Goal: Task Accomplishment & Management: Use online tool/utility

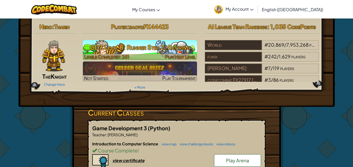
click at [143, 54] on img at bounding box center [140, 50] width 114 height 20
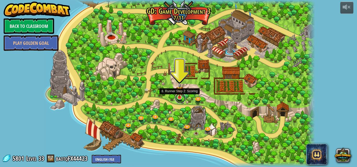
click at [183, 101] on link at bounding box center [180, 98] width 10 height 10
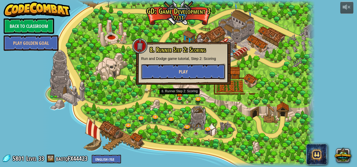
click at [197, 77] on button "Play" at bounding box center [183, 72] width 84 height 16
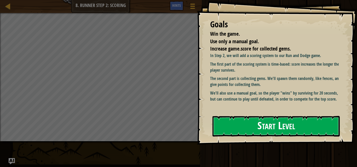
drag, startPoint x: 281, startPoint y: 142, endPoint x: 286, endPoint y: 135, distance: 9.2
click at [281, 141] on div "Goals Win the game. Use only a manual goal. Increase game.score for collected g…" at bounding box center [277, 72] width 160 height 145
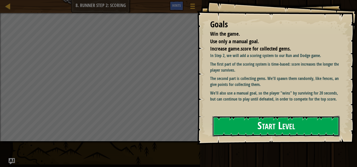
click at [286, 135] on button "Start Level" at bounding box center [275, 126] width 127 height 21
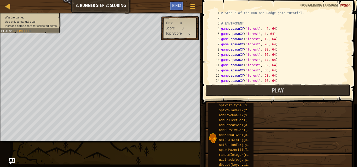
click at [260, 94] on button "Play" at bounding box center [277, 91] width 144 height 12
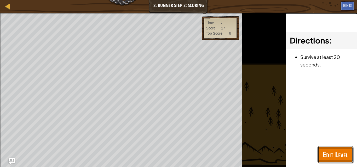
click at [343, 151] on span "Edit Level" at bounding box center [335, 154] width 25 height 11
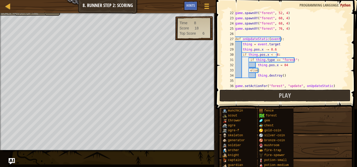
scroll to position [110, 0]
click at [277, 99] on button "Play" at bounding box center [284, 96] width 131 height 12
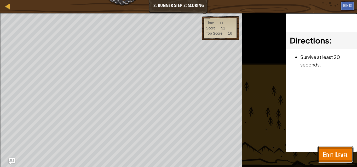
drag, startPoint x: 346, startPoint y: 156, endPoint x: 327, endPoint y: 40, distance: 117.5
click at [345, 155] on span "Edit Level" at bounding box center [335, 154] width 25 height 11
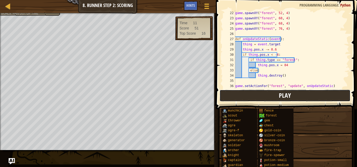
click at [268, 100] on button "Play" at bounding box center [284, 96] width 131 height 12
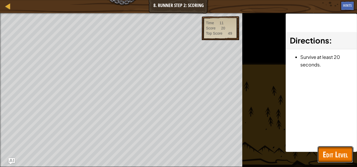
click at [338, 152] on span "Edit Level" at bounding box center [335, 154] width 25 height 11
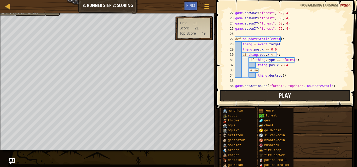
click at [269, 100] on button "Play" at bounding box center [284, 96] width 131 height 12
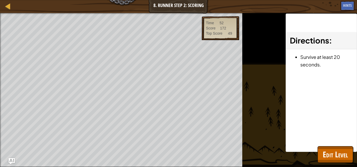
click at [79, 15] on div "Win the game. Use only a manual goal. Increase game.score for collected gems. G…" at bounding box center [121, 90] width 242 height 154
click at [328, 153] on span "Edit Level" at bounding box center [335, 154] width 25 height 11
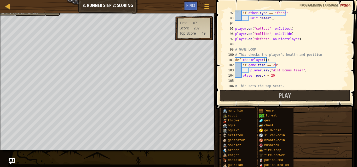
scroll to position [549, 0]
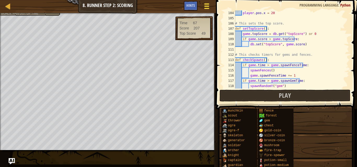
click at [208, 8] on span at bounding box center [206, 8] width 5 height 1
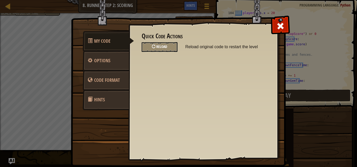
click at [158, 48] on span "Reload" at bounding box center [161, 46] width 11 height 5
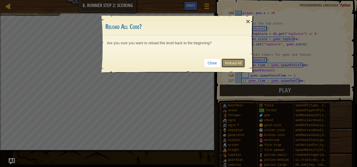
click at [229, 63] on link "Reload All" at bounding box center [233, 63] width 23 height 9
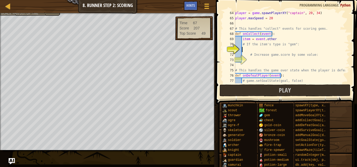
scroll to position [319, 0]
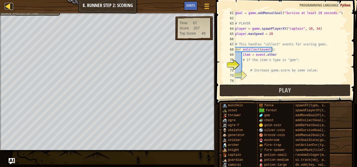
click at [5, 5] on div at bounding box center [8, 6] width 7 height 7
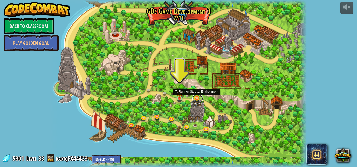
click at [196, 98] on link at bounding box center [197, 99] width 10 height 10
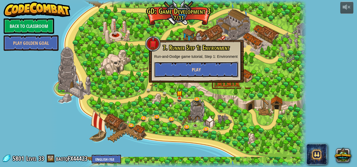
click at [201, 73] on button "Play" at bounding box center [196, 70] width 84 height 16
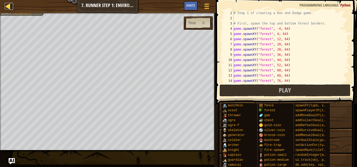
click at [11, 5] on link "Map" at bounding box center [11, 6] width 3 height 7
